Goal: Task Accomplishment & Management: Manage account settings

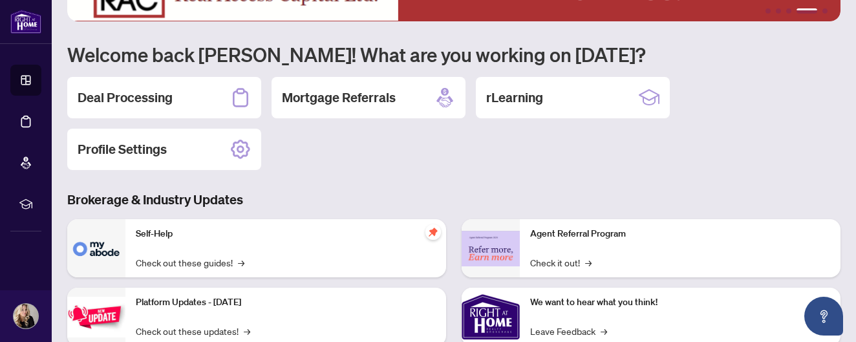
scroll to position [84, 0]
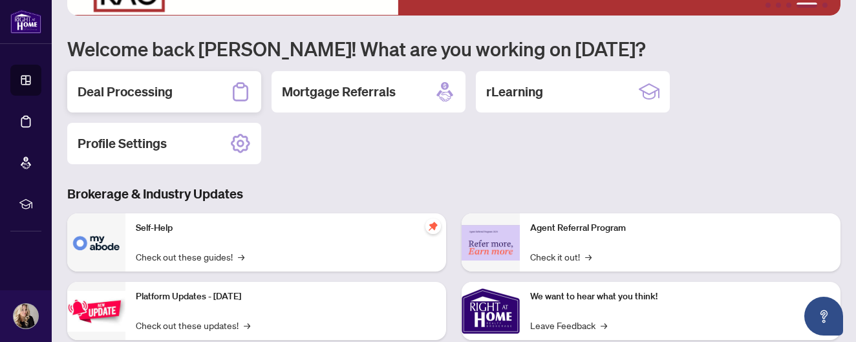
click at [133, 92] on h2 "Deal Processing" at bounding box center [125, 92] width 95 height 18
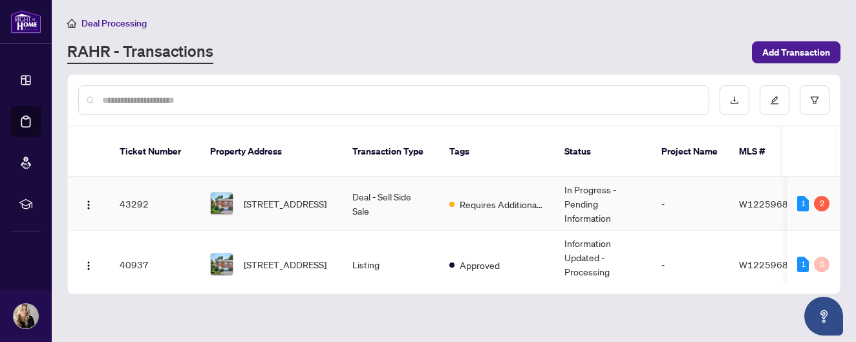
click at [313, 197] on span "2032 Grovetree Lane, Burlington, Ontario L7R 4V4, Canada" at bounding box center [285, 204] width 83 height 14
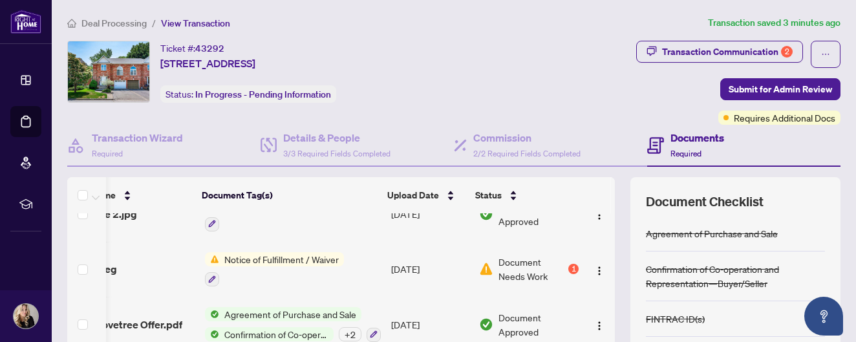
scroll to position [301, 52]
click at [568, 265] on div "1" at bounding box center [573, 269] width 10 height 10
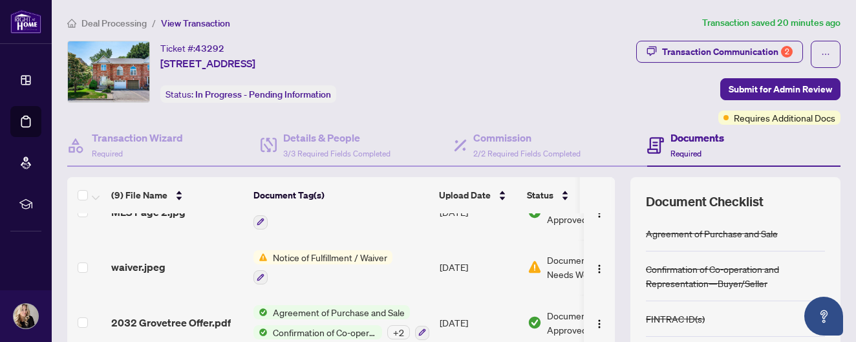
click at [690, 137] on h4 "Documents" at bounding box center [697, 138] width 54 height 16
click at [310, 140] on h4 "Details & People" at bounding box center [336, 138] width 107 height 16
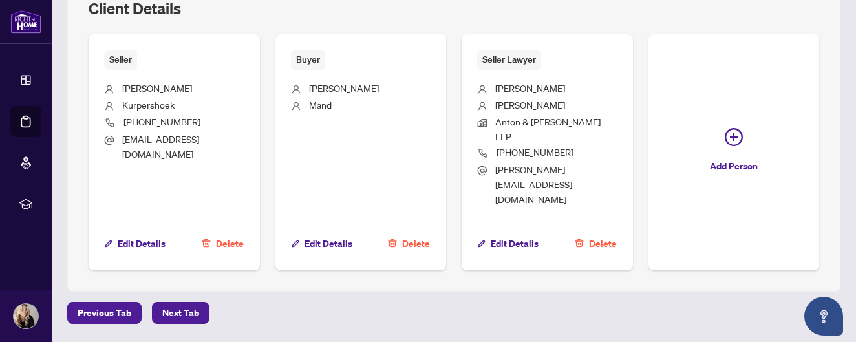
scroll to position [511, 0]
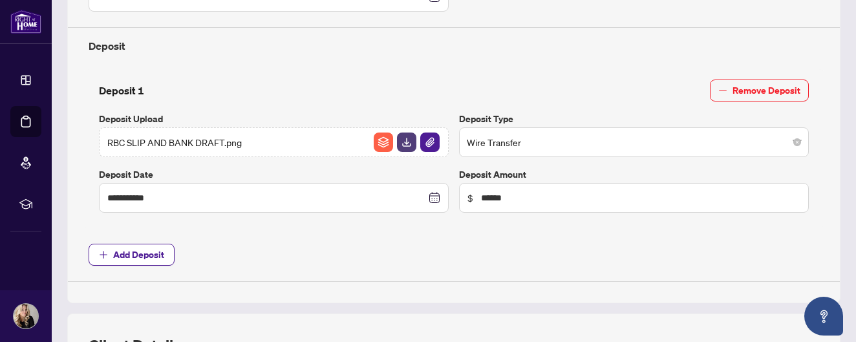
type input "**********"
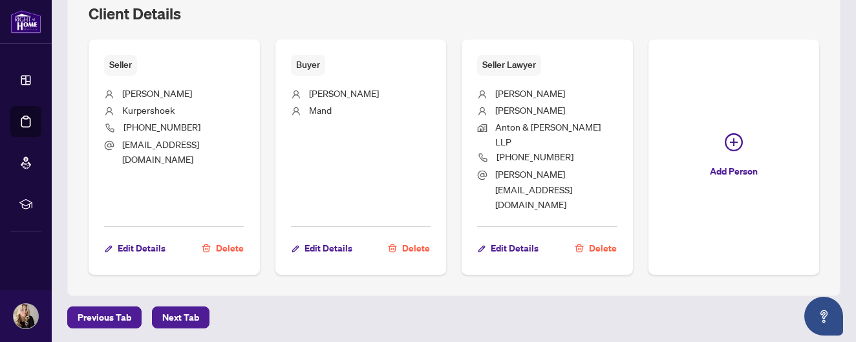
scroll to position [0, 0]
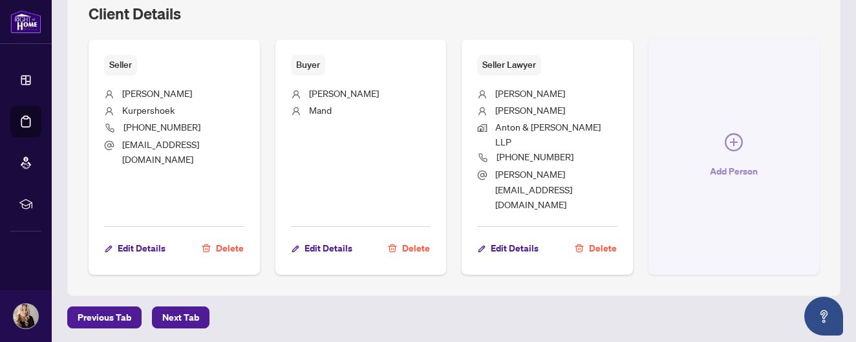
click at [723, 122] on button "Add Person" at bounding box center [733, 156] width 171 height 235
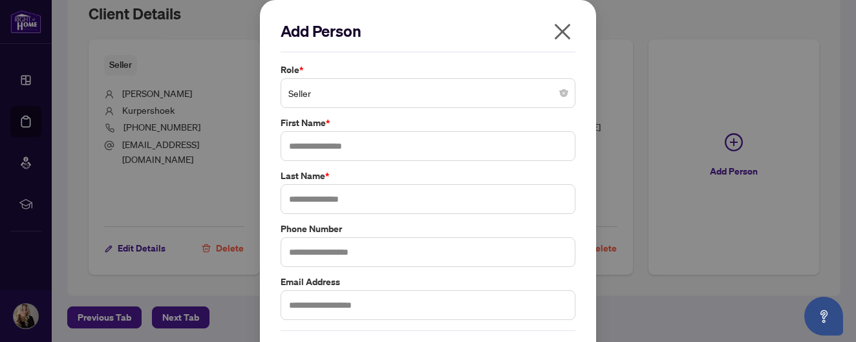
click at [402, 97] on span "Seller" at bounding box center [427, 93] width 279 height 25
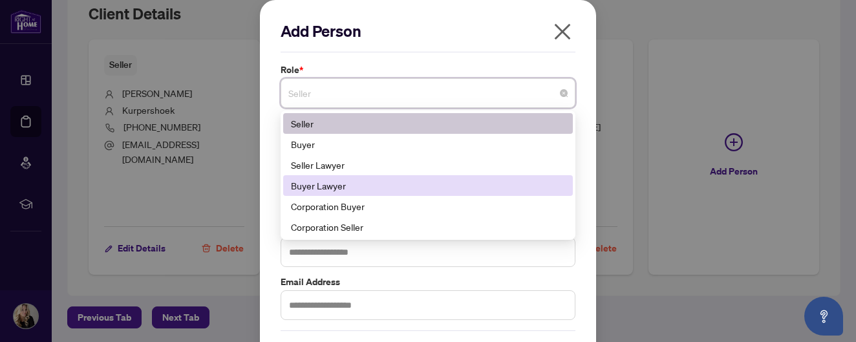
click at [372, 186] on div "Buyer Lawyer" at bounding box center [428, 185] width 274 height 14
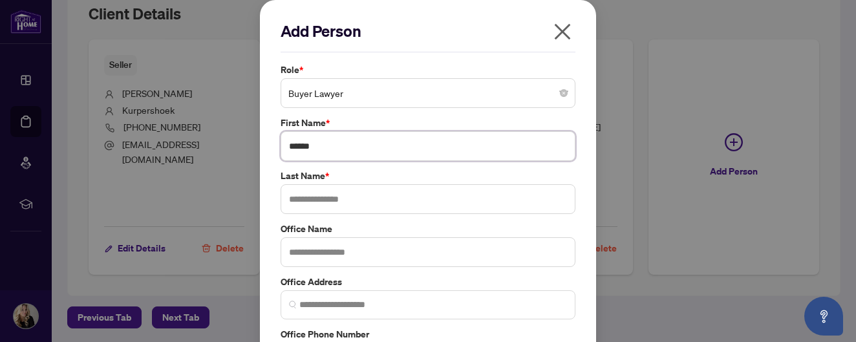
type input "*****"
type input "******"
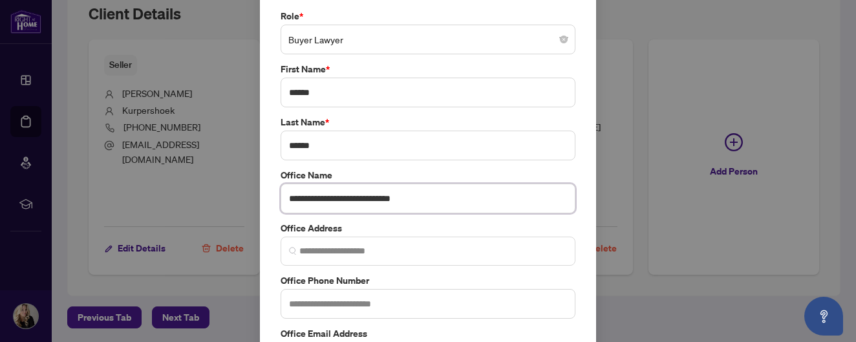
scroll to position [55, 0]
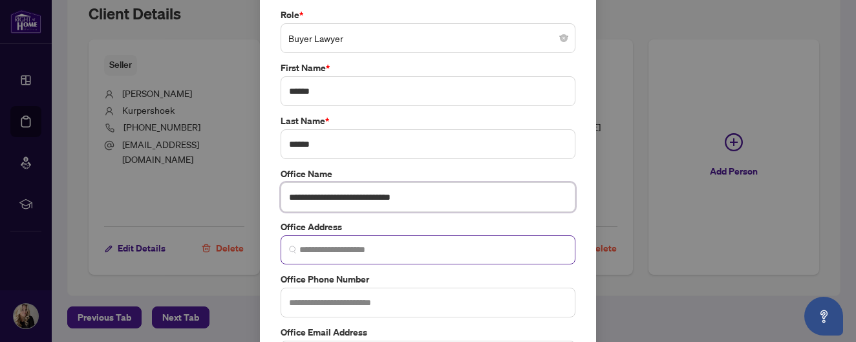
click at [291, 250] on img at bounding box center [293, 250] width 8 height 8
type input "**********"
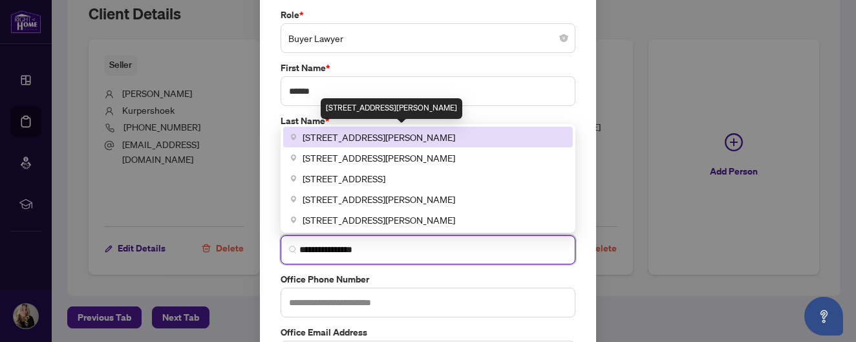
click at [367, 140] on span "10 Bronte Street South #203, Milton, ON, Canada" at bounding box center [379, 137] width 153 height 14
type input "**********"
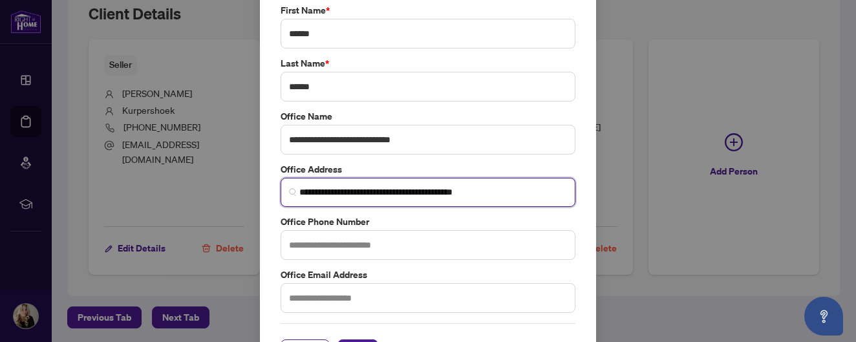
scroll to position [136, 0]
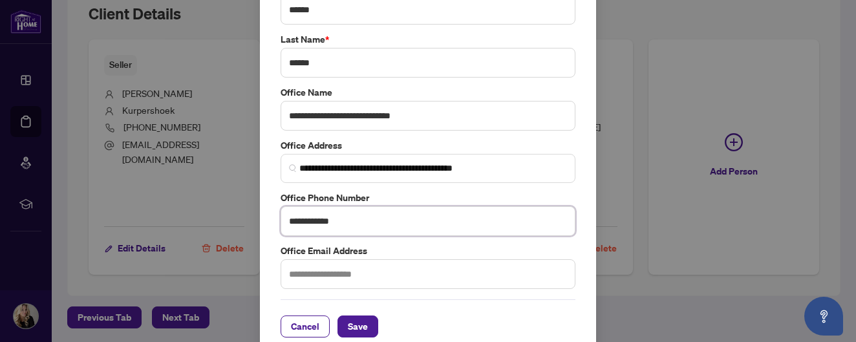
type input "**********"
click at [354, 321] on span "Save" at bounding box center [358, 326] width 20 height 21
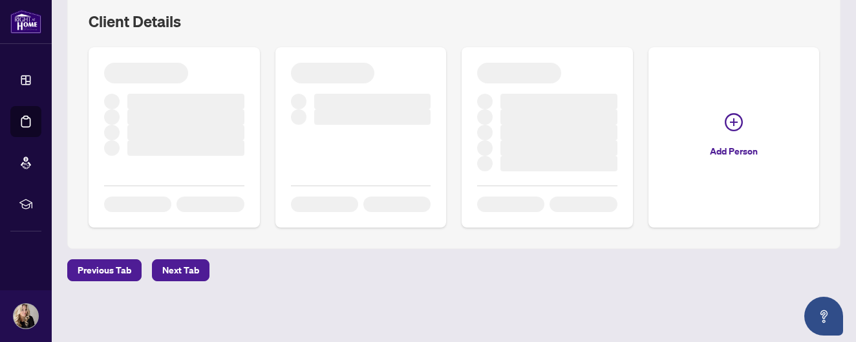
scroll to position [830, 0]
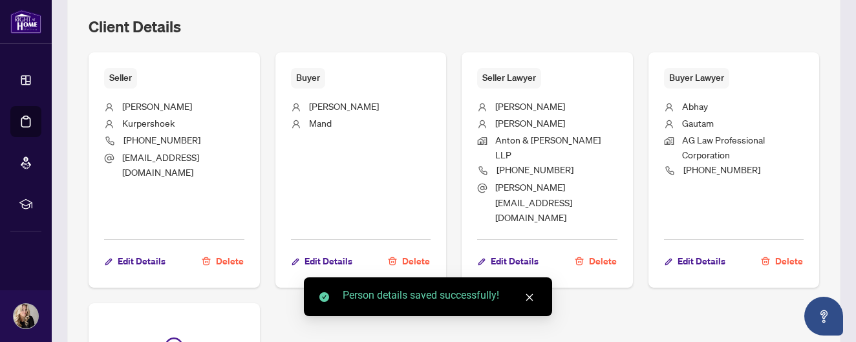
click at [354, 316] on div "Person details saved successfully!" at bounding box center [428, 296] width 248 height 39
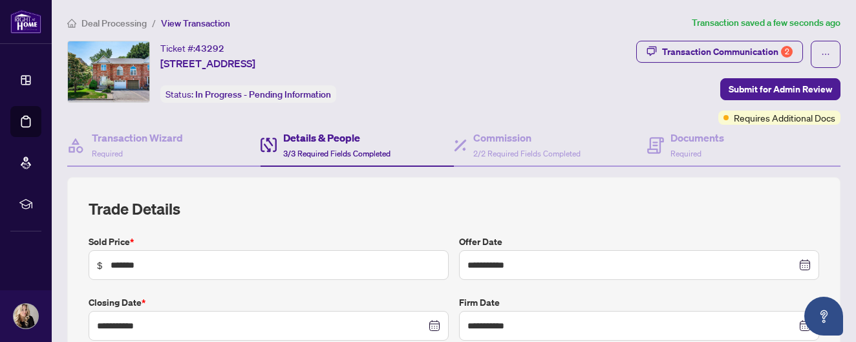
scroll to position [0, 0]
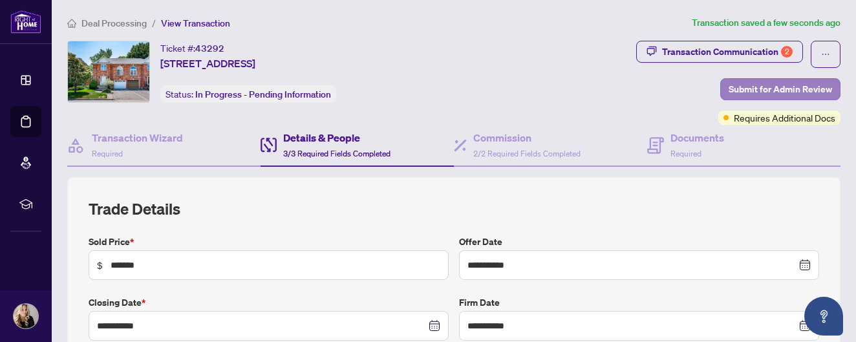
click at [745, 87] on span "Submit for Admin Review" at bounding box center [780, 89] width 103 height 21
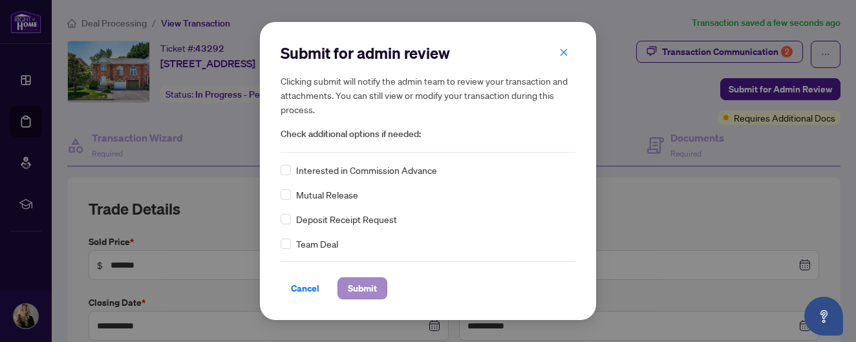
click at [363, 290] on span "Submit" at bounding box center [362, 288] width 29 height 21
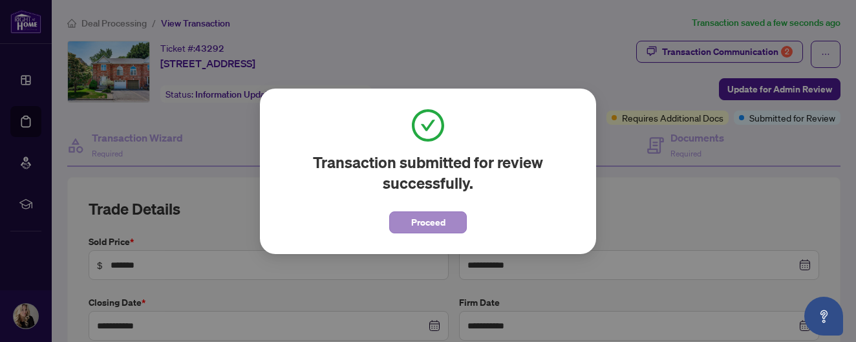
click at [445, 220] on button "Proceed" at bounding box center [428, 222] width 78 height 22
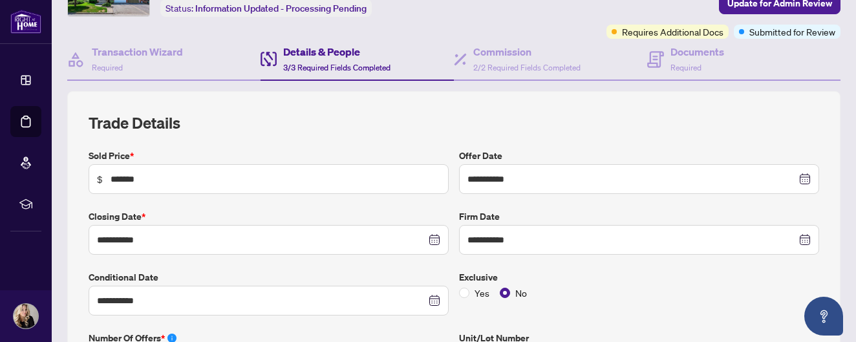
scroll to position [80, 0]
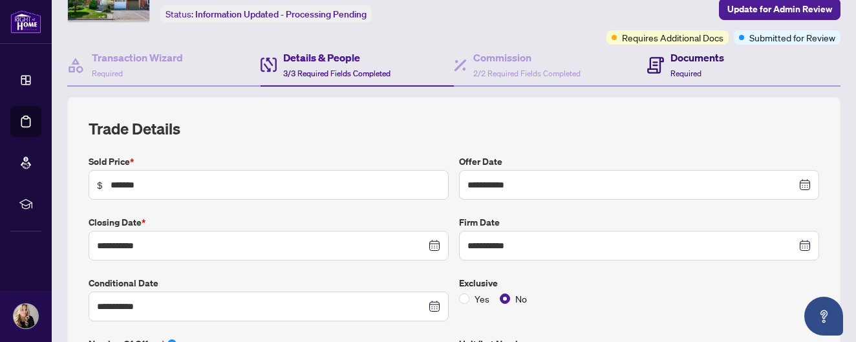
click at [672, 58] on h4 "Documents" at bounding box center [697, 58] width 54 height 16
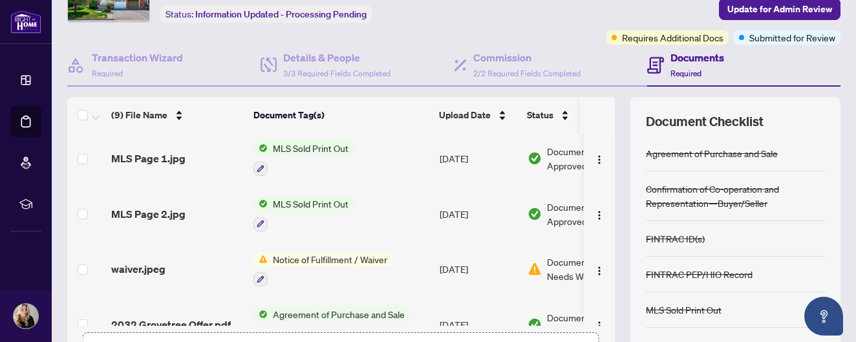
scroll to position [228, 0]
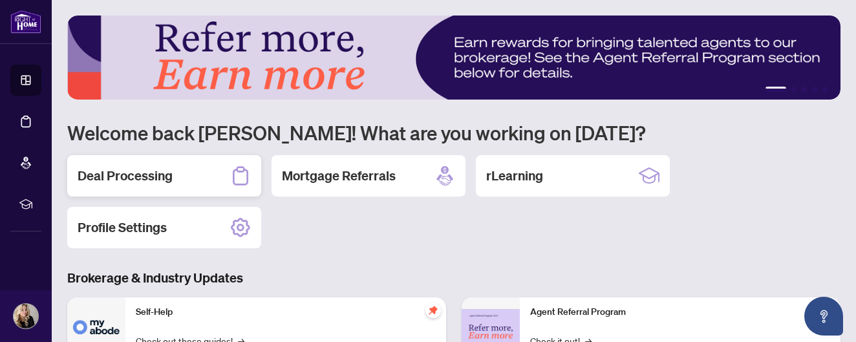
click at [179, 174] on div "Deal Processing" at bounding box center [164, 175] width 194 height 41
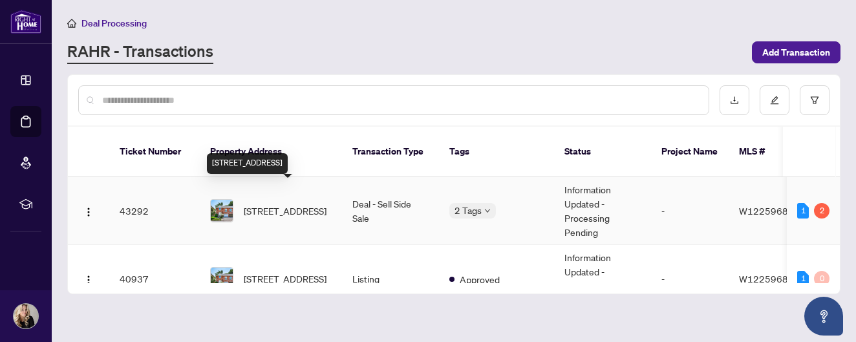
click at [273, 204] on span "2032 Grovetree Lane, Burlington, Ontario L7R 4V4, Canada" at bounding box center [285, 211] width 83 height 14
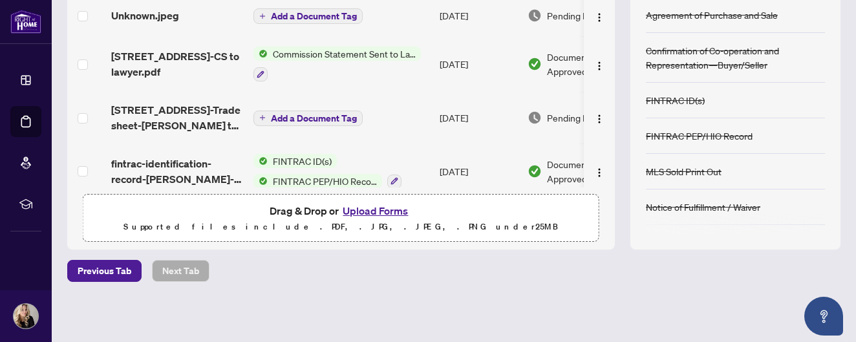
click at [326, 114] on span "Add a Document Tag" at bounding box center [314, 118] width 86 height 9
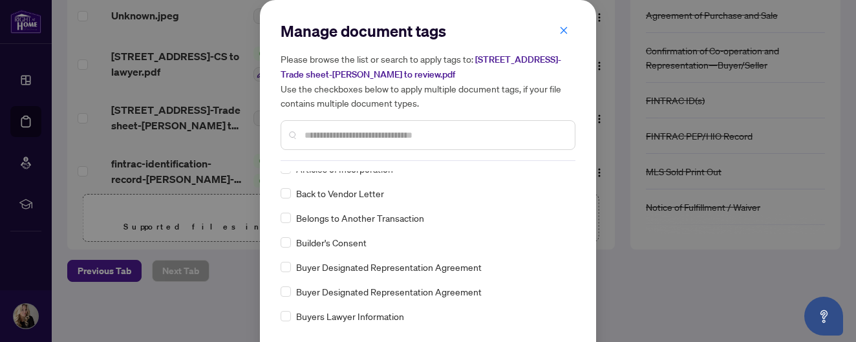
scroll to position [362, 0]
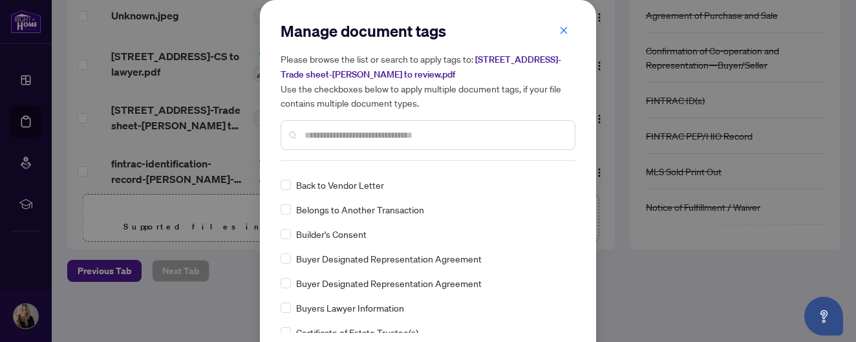
click at [318, 133] on input "text" at bounding box center [434, 135] width 260 height 14
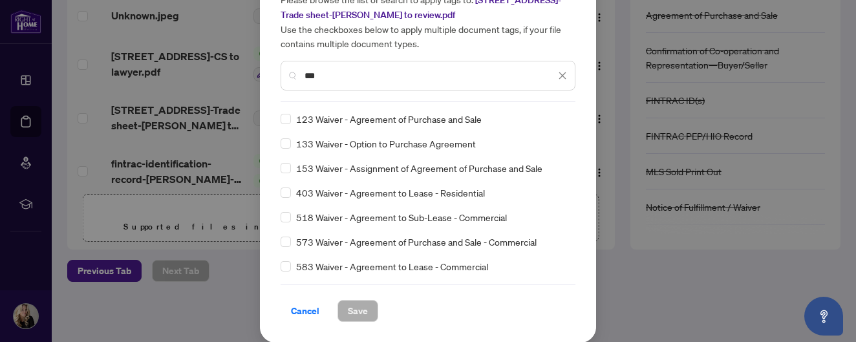
scroll to position [59, 0]
type input "***"
click at [288, 123] on span at bounding box center [286, 119] width 10 height 10
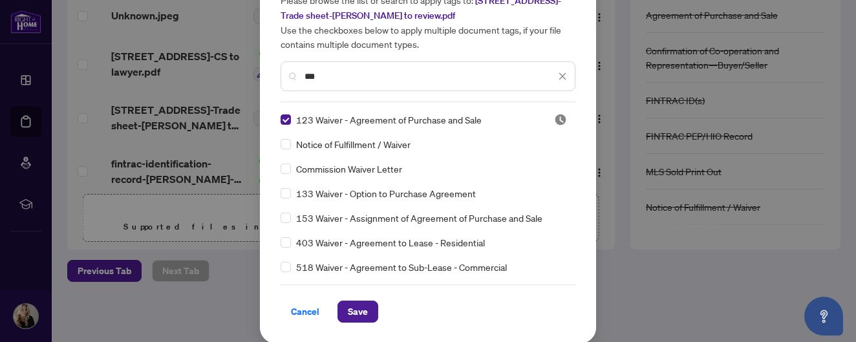
scroll to position [0, 0]
click at [356, 317] on span "Save" at bounding box center [358, 311] width 20 height 21
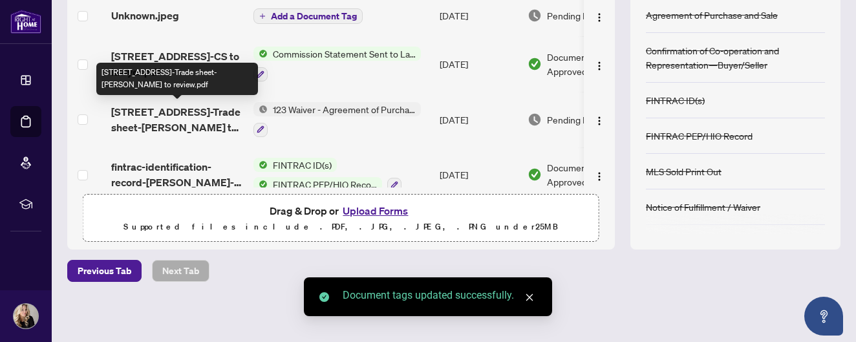
click at [206, 111] on span "2032 Grovetree Lane-Trade sheet-Debbie to review.pdf" at bounding box center [177, 119] width 132 height 31
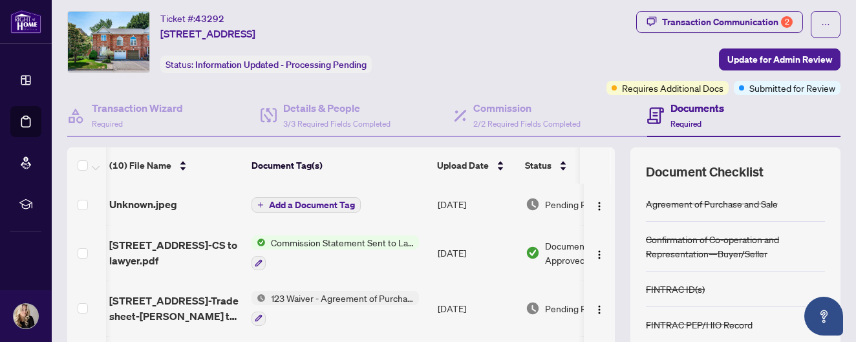
scroll to position [0, 2]
click at [270, 297] on span "123 Waiver - Agreement of Purchase and Sale" at bounding box center [342, 298] width 153 height 14
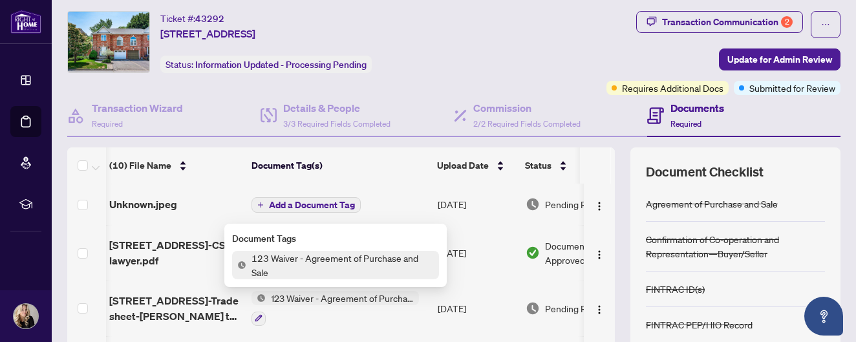
click at [261, 294] on img at bounding box center [258, 298] width 14 height 14
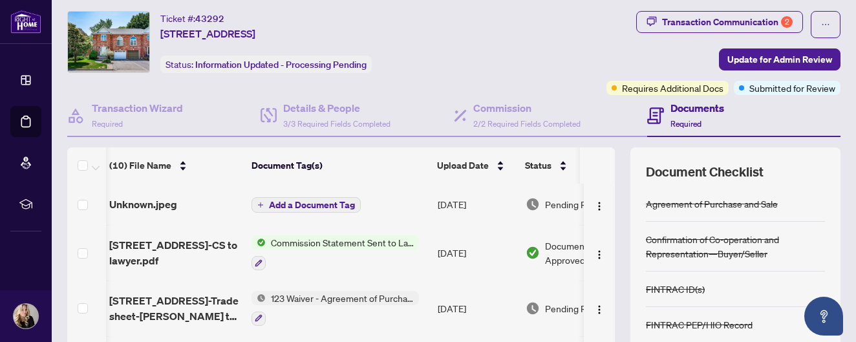
click at [261, 294] on img at bounding box center [258, 298] width 14 height 14
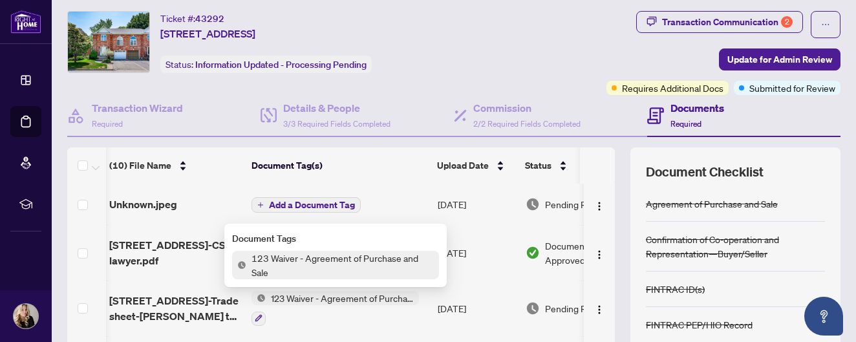
click at [306, 260] on span "123 Waiver - Agreement of Purchase and Sale" at bounding box center [342, 265] width 193 height 28
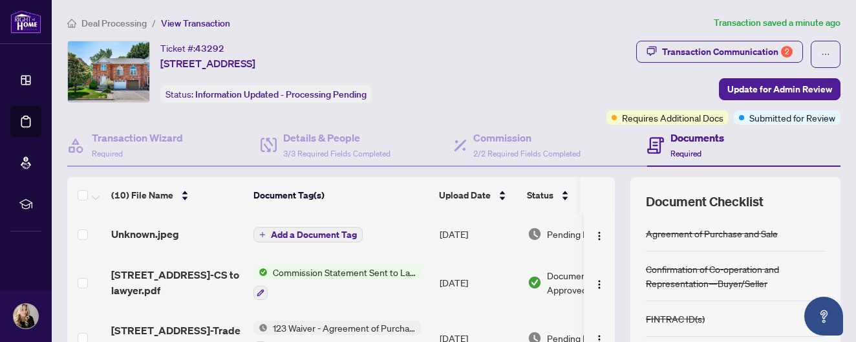
click at [323, 235] on span "Add a Document Tag" at bounding box center [314, 234] width 86 height 9
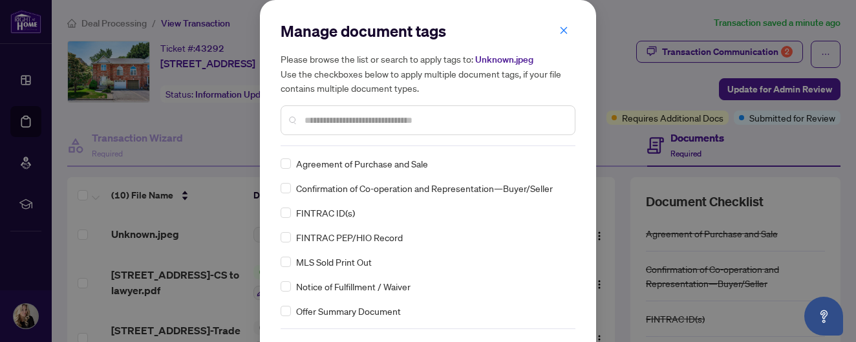
click at [317, 121] on input "text" at bounding box center [434, 120] width 260 height 14
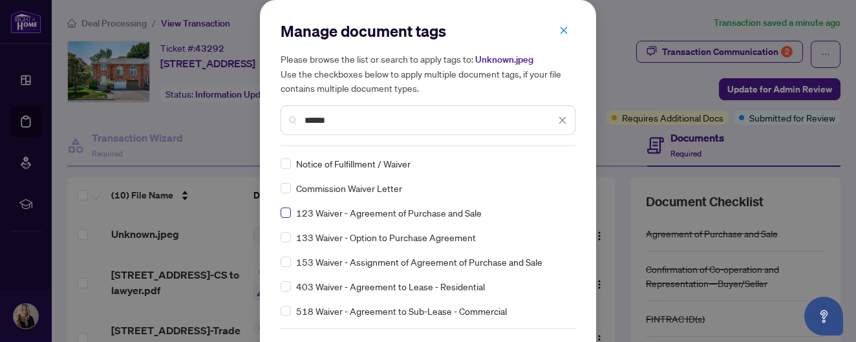
type input "******"
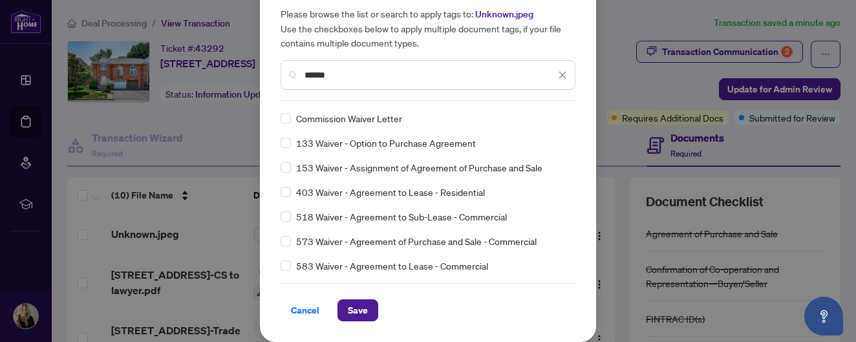
scroll to position [45, 0]
click at [365, 304] on span "Save" at bounding box center [358, 311] width 20 height 21
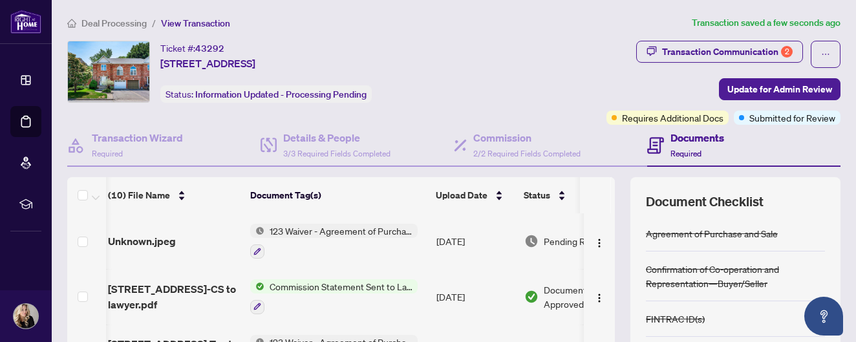
scroll to position [0, 3]
click at [595, 240] on img "button" at bounding box center [599, 243] width 10 height 10
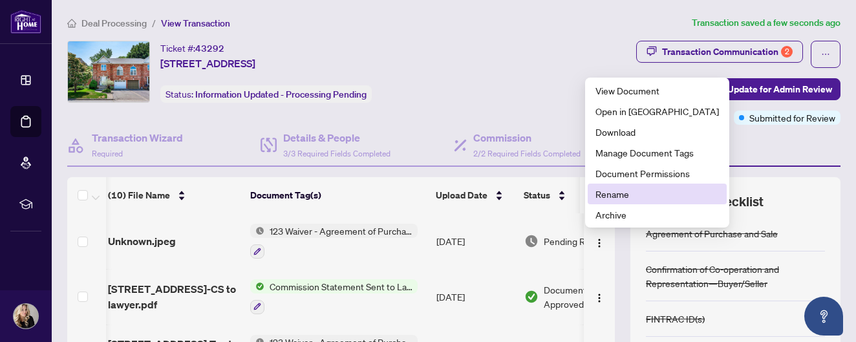
click at [603, 192] on span "Rename" at bounding box center [656, 194] width 123 height 14
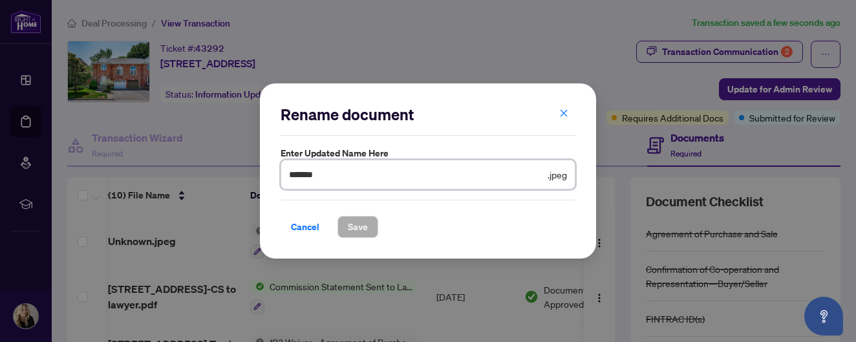
drag, startPoint x: 337, startPoint y: 173, endPoint x: 272, endPoint y: 176, distance: 65.4
click at [272, 176] on div "Rename document Enter updated name here ******* .jpeg Cancel Save Cancel OK" at bounding box center [428, 171] width 336 height 176
type input "******"
click at [357, 223] on span "Save" at bounding box center [358, 227] width 20 height 21
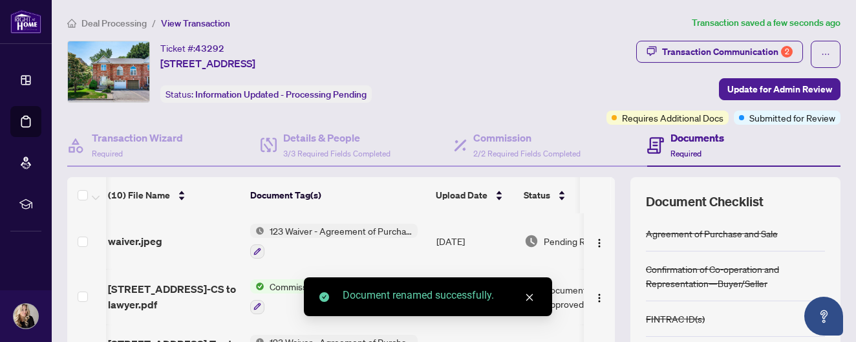
scroll to position [0, 0]
click at [531, 298] on icon "close" at bounding box center [529, 297] width 9 height 9
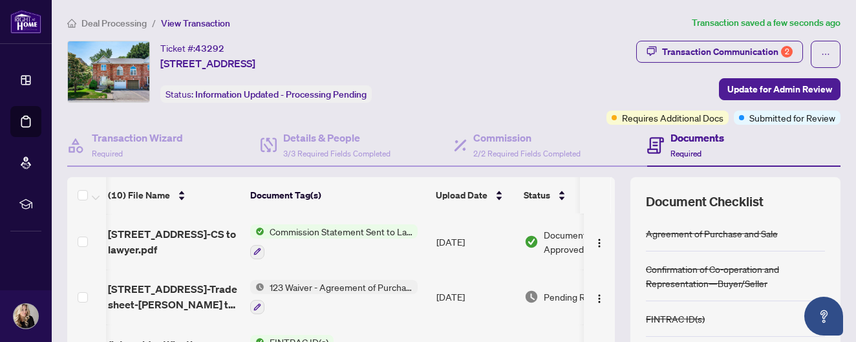
scroll to position [59, 3]
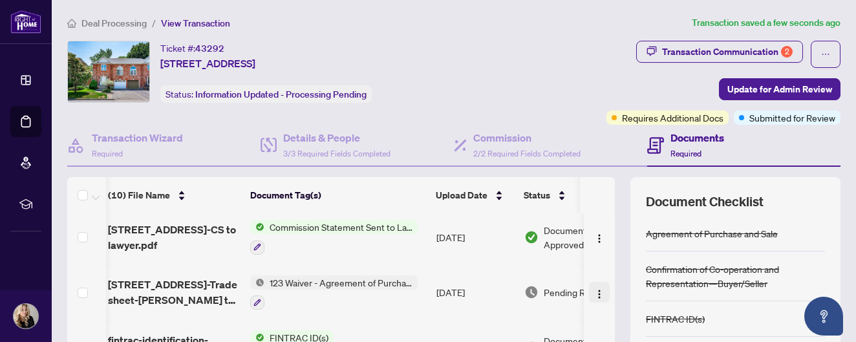
click at [595, 293] on img "button" at bounding box center [599, 294] width 10 height 10
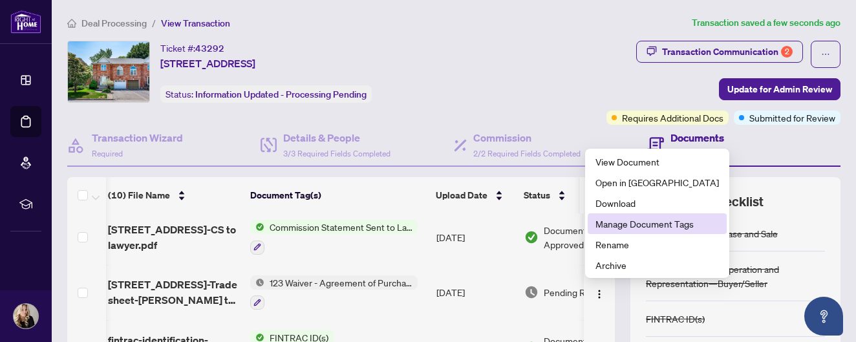
click at [621, 221] on span "Manage Document Tags" at bounding box center [656, 224] width 123 height 14
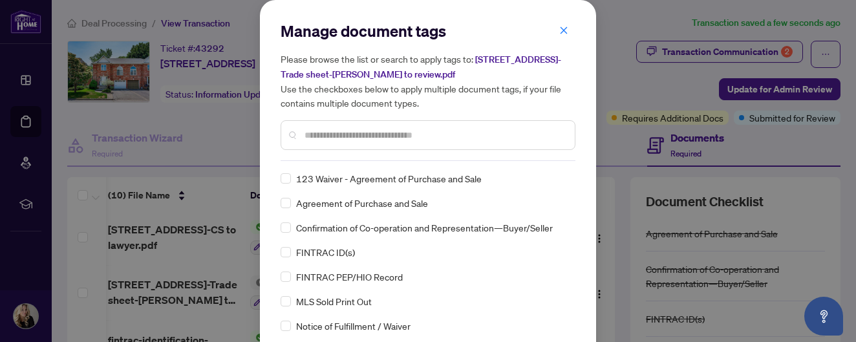
scroll to position [0, 0]
click at [331, 141] on div at bounding box center [428, 135] width 295 height 30
click at [331, 140] on input "text" at bounding box center [434, 135] width 260 height 14
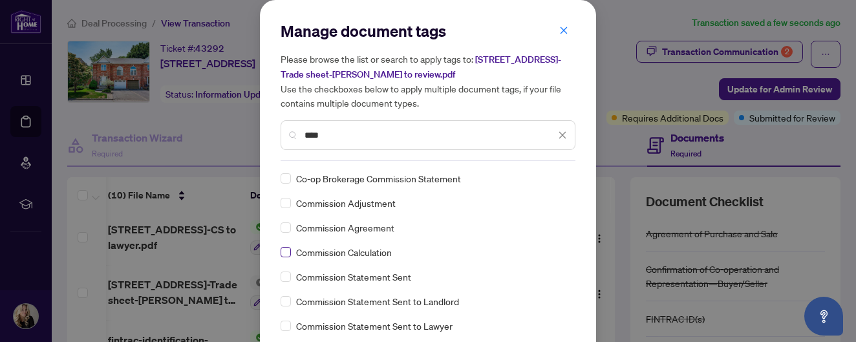
type input "****"
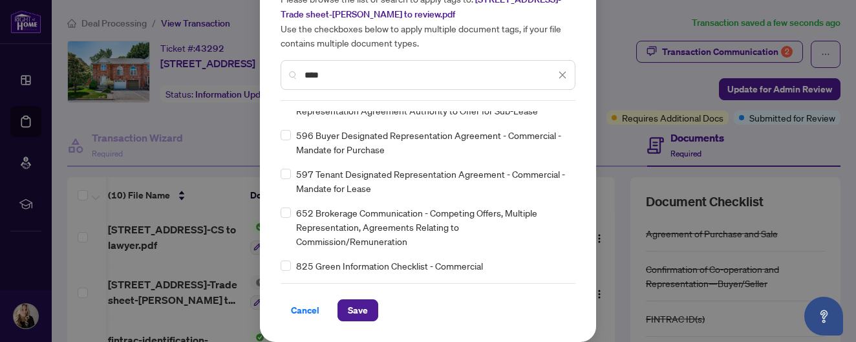
scroll to position [59, 0]
click at [353, 316] on span "Save" at bounding box center [358, 311] width 20 height 21
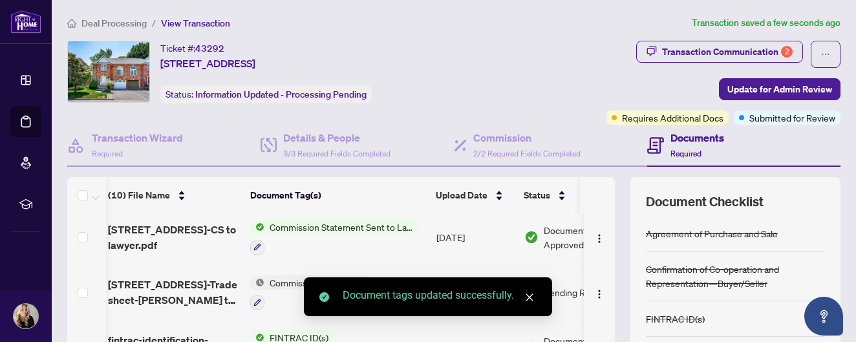
click at [533, 299] on icon "close" at bounding box center [529, 297] width 9 height 9
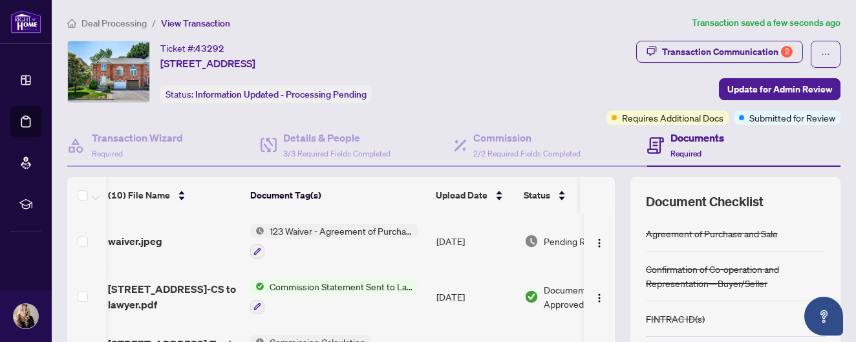
scroll to position [0, 3]
click at [139, 242] on span "waiver.jpeg" at bounding box center [135, 241] width 54 height 16
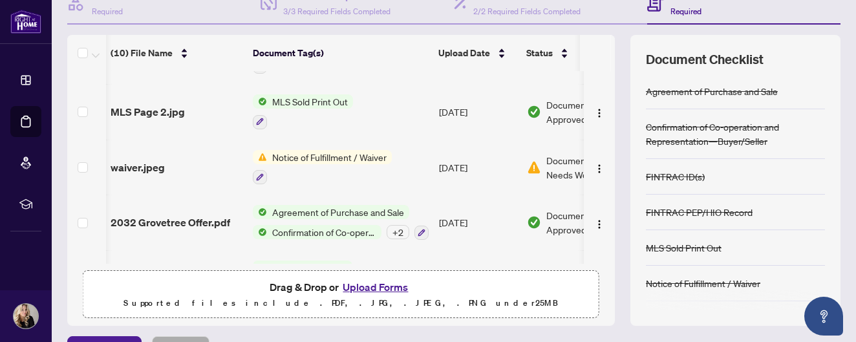
scroll to position [293, 1]
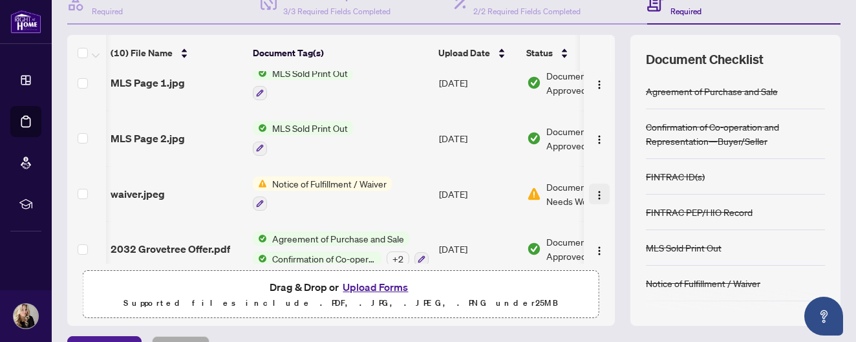
click at [595, 193] on img "button" at bounding box center [599, 195] width 10 height 10
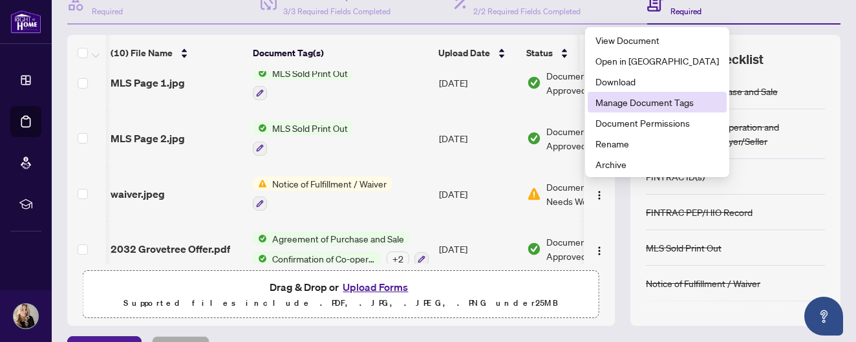
click at [622, 104] on span "Manage Document Tags" at bounding box center [656, 102] width 123 height 14
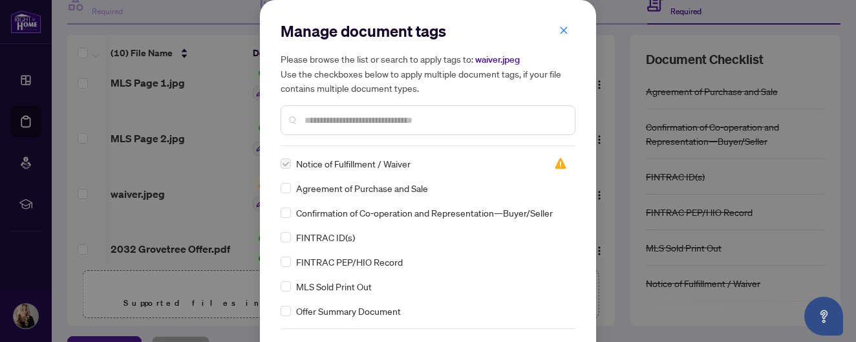
click at [285, 164] on label at bounding box center [286, 163] width 10 height 14
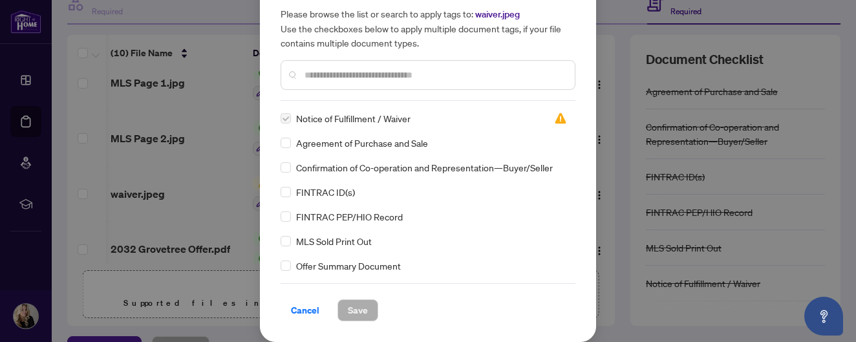
scroll to position [45, 0]
click at [304, 308] on span "Cancel" at bounding box center [305, 311] width 28 height 21
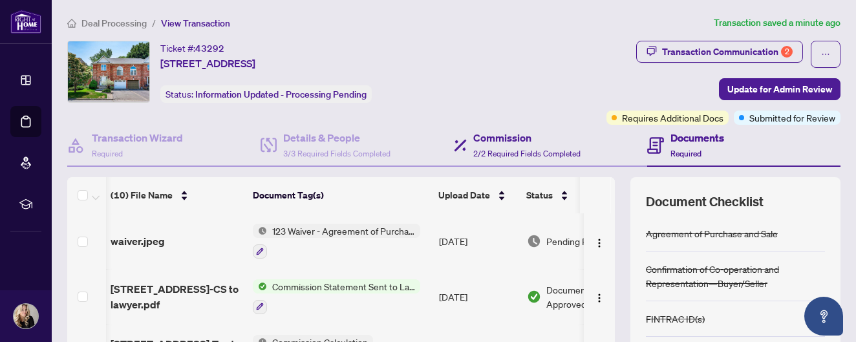
scroll to position [0, 0]
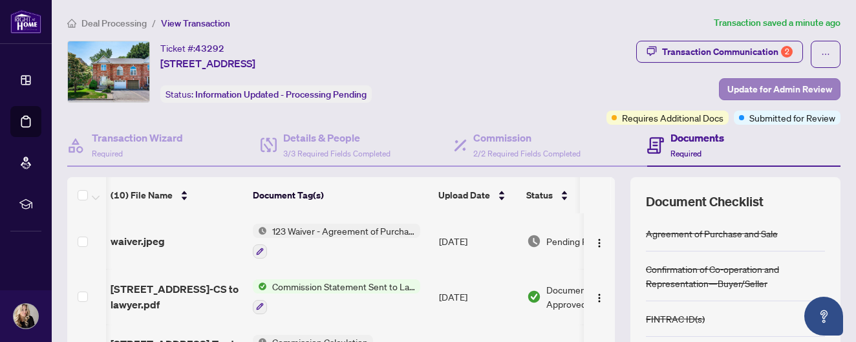
click at [738, 89] on span "Update for Admin Review" at bounding box center [779, 89] width 105 height 21
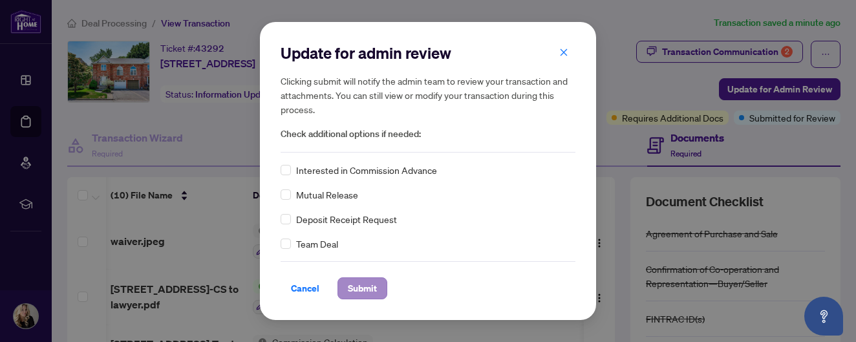
click at [366, 288] on span "Submit" at bounding box center [362, 288] width 29 height 21
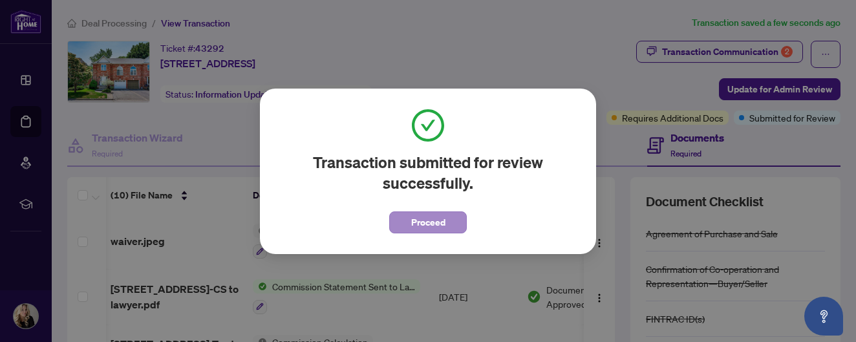
click at [443, 224] on span "Proceed" at bounding box center [428, 222] width 34 height 21
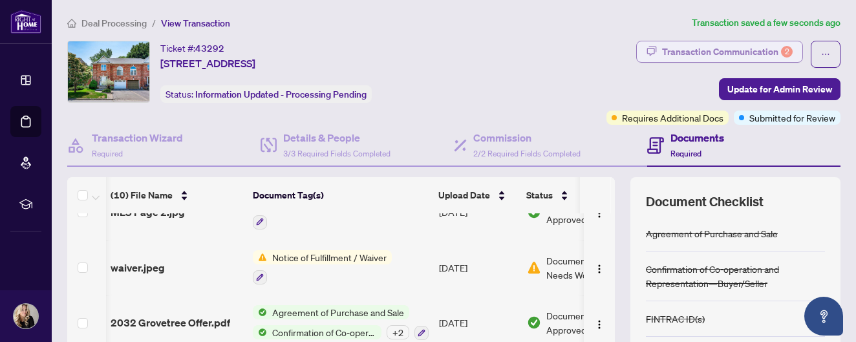
click at [740, 49] on div "Transaction Communication 2" at bounding box center [727, 51] width 131 height 21
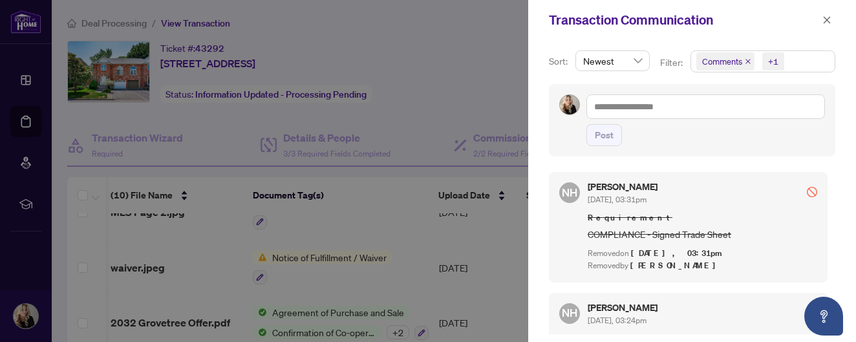
click at [348, 226] on div at bounding box center [428, 171] width 856 height 342
click at [831, 21] on icon "close" at bounding box center [826, 20] width 9 height 9
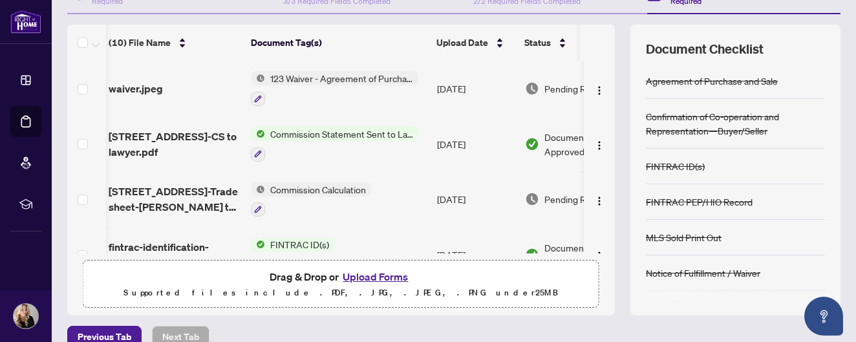
scroll to position [0, 3]
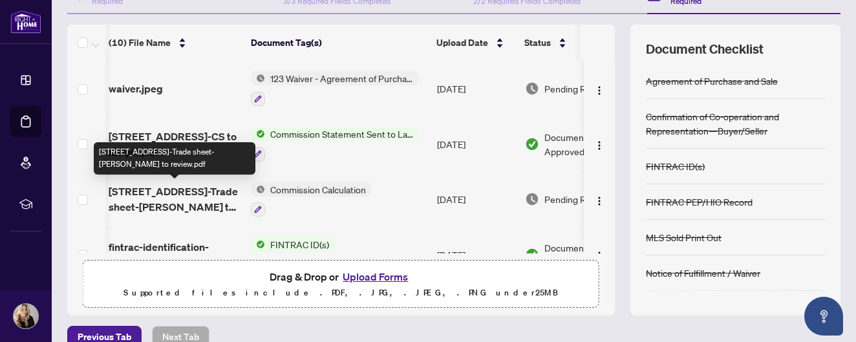
click at [200, 190] on span "2032 Grovetree Lane-Trade sheet-Debbie to review.pdf" at bounding box center [175, 199] width 132 height 31
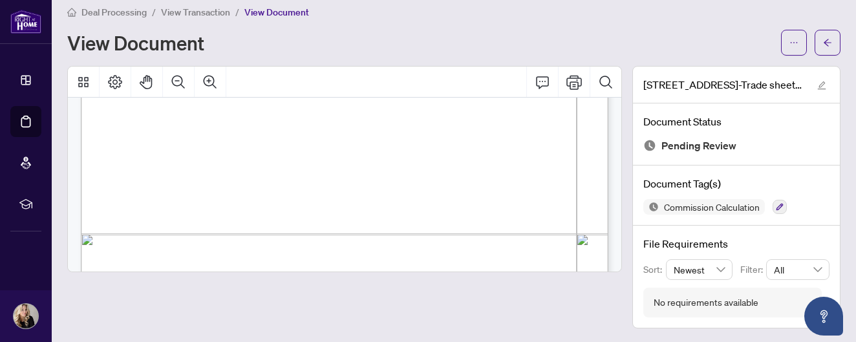
scroll to position [1235, 0]
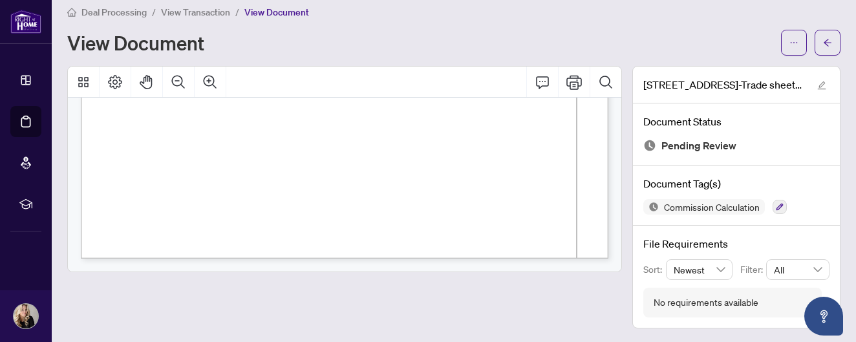
drag, startPoint x: 214, startPoint y: 153, endPoint x: 413, endPoint y: 354, distance: 282.5
click at [413, 341] on html "**********" at bounding box center [428, 171] width 856 height 342
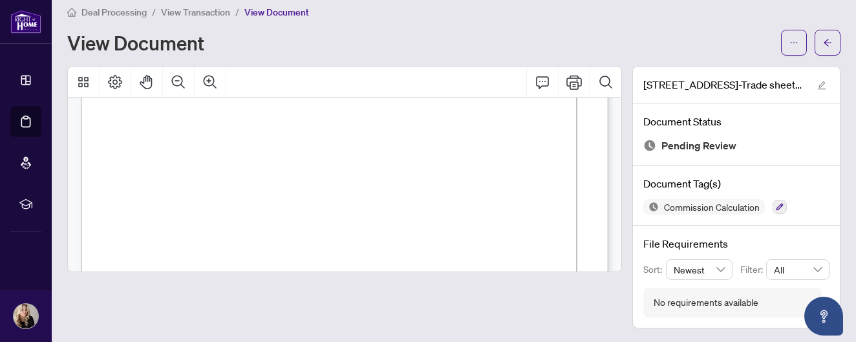
scroll to position [131, 0]
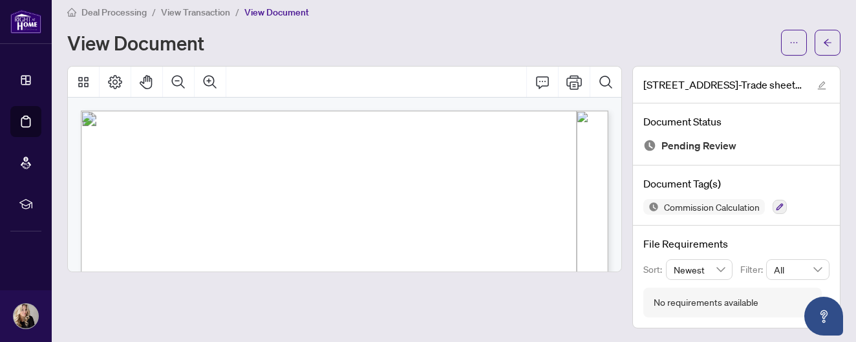
scroll to position [0, 0]
click at [79, 80] on icon "Thumbnails" at bounding box center [83, 82] width 10 height 10
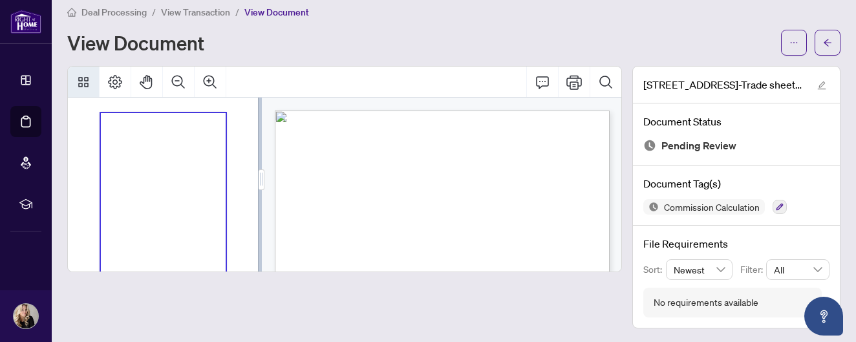
click at [163, 139] on div "Thumbnails" at bounding box center [163, 194] width 125 height 162
click at [466, 290] on div at bounding box center [344, 197] width 555 height 262
click at [84, 85] on icon "Thumbnails" at bounding box center [84, 82] width 16 height 16
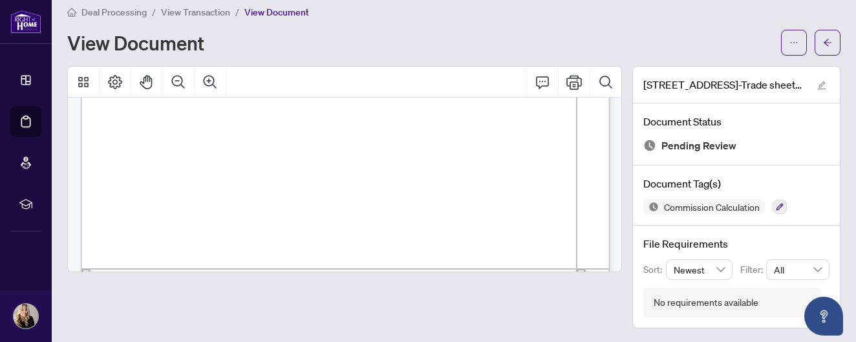
scroll to position [344, 0]
click at [542, 81] on icon "Comment" at bounding box center [542, 82] width 13 height 12
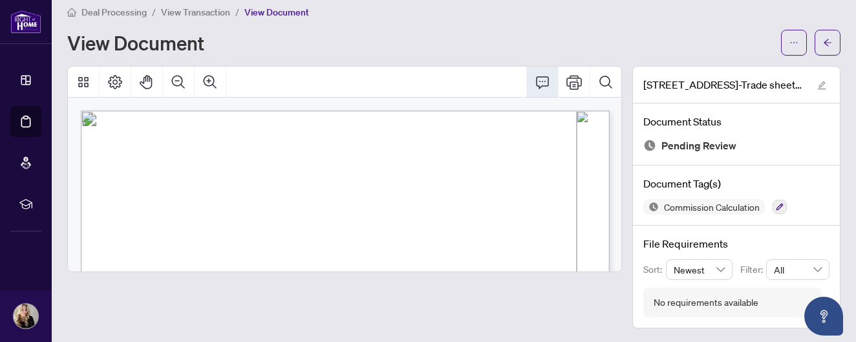
scroll to position [0, 0]
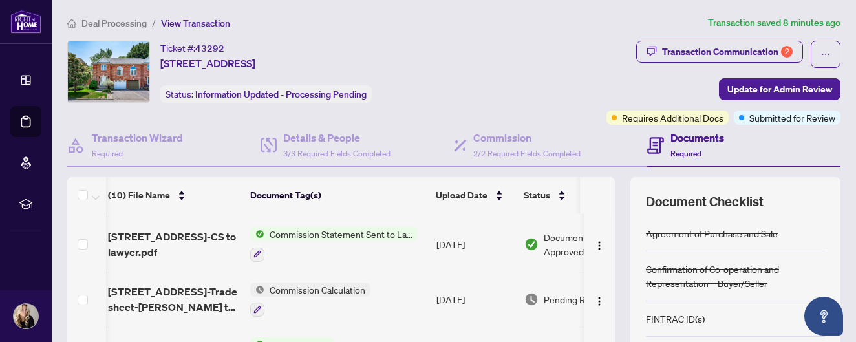
scroll to position [52, 3]
click at [326, 288] on span "Commission Calculation" at bounding box center [317, 289] width 106 height 14
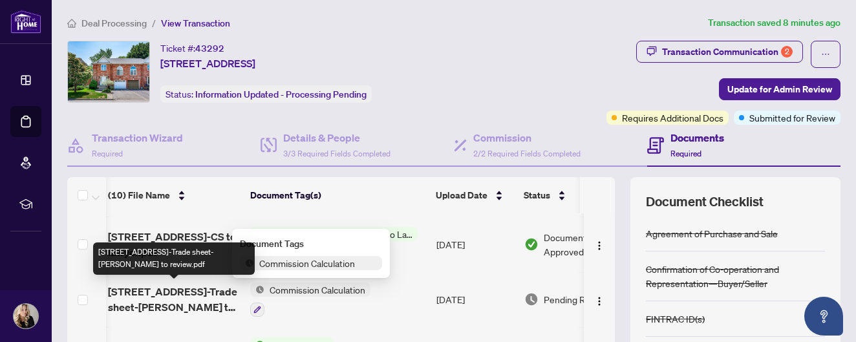
click at [203, 288] on span "2032 Grovetree Lane-Trade sheet-Debbie to review.pdf" at bounding box center [174, 299] width 132 height 31
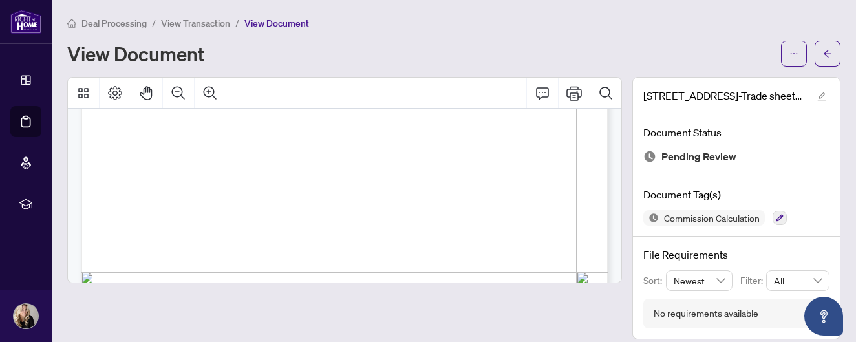
scroll to position [343, 0]
